Goal: Transaction & Acquisition: Purchase product/service

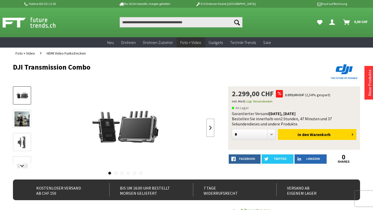
click at [208, 128] on link at bounding box center [210, 128] width 8 height 18
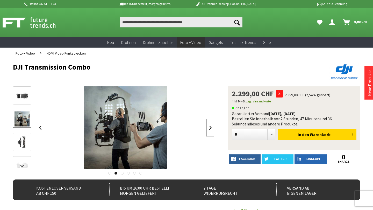
click at [208, 128] on link at bounding box center [210, 128] width 8 height 18
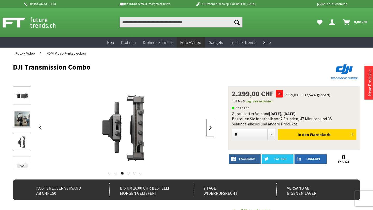
click at [208, 128] on link at bounding box center [210, 128] width 8 height 18
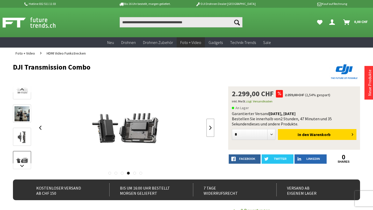
click at [208, 128] on link at bounding box center [210, 128] width 8 height 18
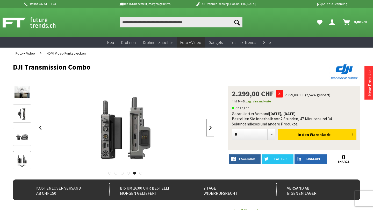
click at [208, 128] on link at bounding box center [210, 128] width 8 height 18
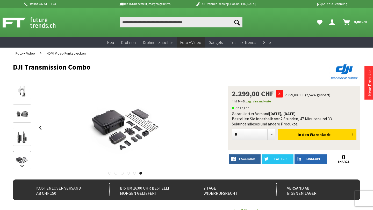
click at [208, 128] on div at bounding box center [125, 127] width 178 height 83
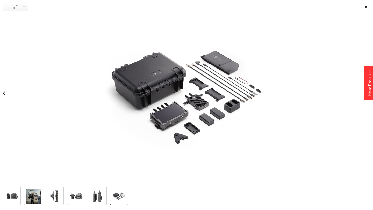
click at [367, 6] on div at bounding box center [365, 7] width 9 height 9
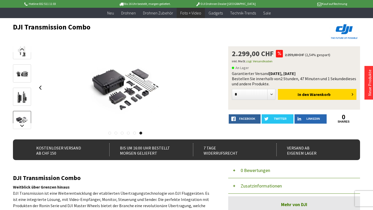
scroll to position [29, 0]
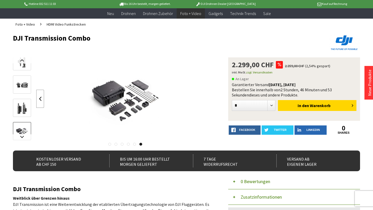
click at [40, 100] on link at bounding box center [40, 99] width 8 height 18
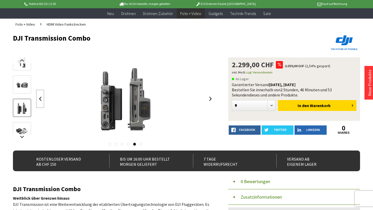
click at [40, 100] on link at bounding box center [40, 99] width 8 height 18
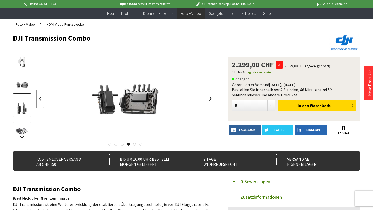
click at [40, 100] on link at bounding box center [40, 99] width 8 height 18
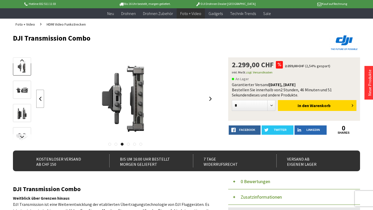
click at [40, 100] on link at bounding box center [40, 99] width 8 height 18
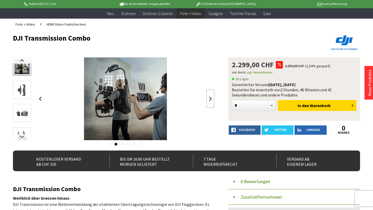
click at [207, 99] on link at bounding box center [210, 99] width 8 height 18
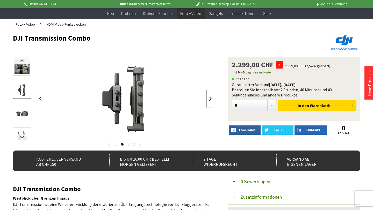
click at [207, 99] on link at bounding box center [210, 99] width 8 height 18
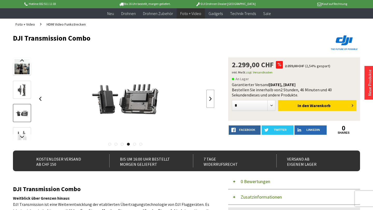
click at [207, 99] on link at bounding box center [210, 99] width 8 height 18
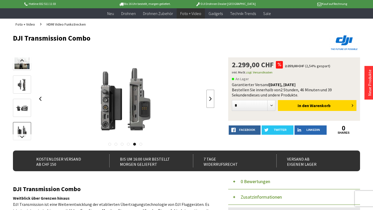
click at [207, 99] on link at bounding box center [210, 99] width 8 height 18
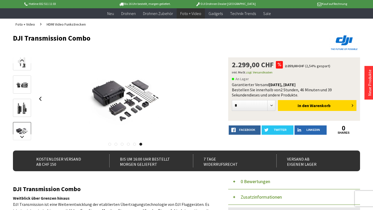
click at [207, 99] on div at bounding box center [125, 98] width 178 height 83
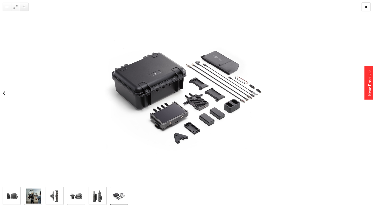
click at [367, 7] on div at bounding box center [365, 7] width 9 height 9
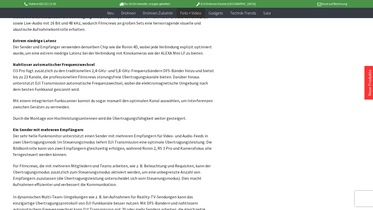
scroll to position [0, 0]
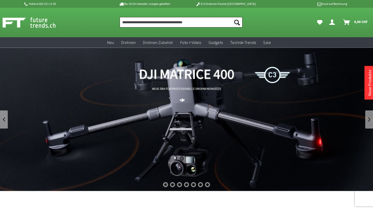
click at [180, 20] on input "Produkt, Marke, Kategorie, EAN, Artikelnummer…" at bounding box center [181, 22] width 123 height 10
paste input "**********"
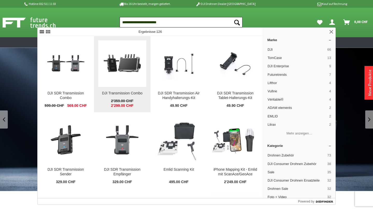
type input "**********"
click at [128, 65] on img at bounding box center [122, 63] width 47 height 47
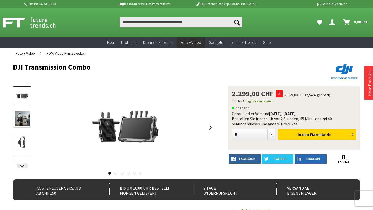
click at [203, 127] on div at bounding box center [125, 127] width 178 height 83
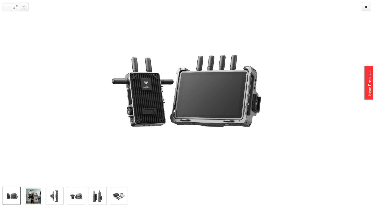
click at [54, 196] on img at bounding box center [54, 196] width 15 height 15
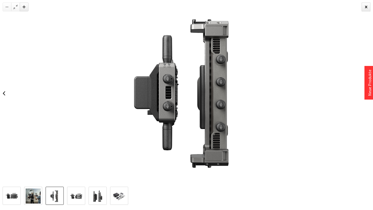
click at [72, 196] on img at bounding box center [76, 196] width 15 height 15
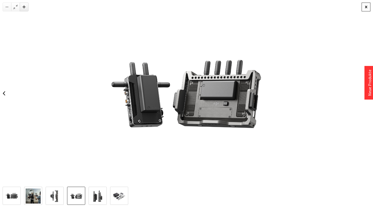
click at [364, 6] on div at bounding box center [365, 7] width 9 height 9
